Goal: Navigation & Orientation: Find specific page/section

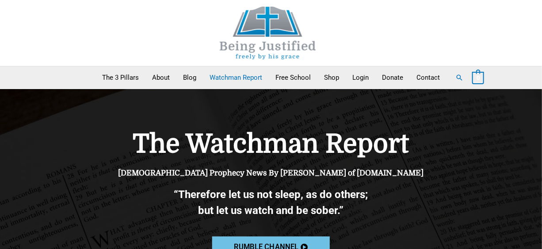
click at [272, 240] on link "Rumble channel" at bounding box center [271, 247] width 118 height 22
